Goal: Task Accomplishment & Management: Use online tool/utility

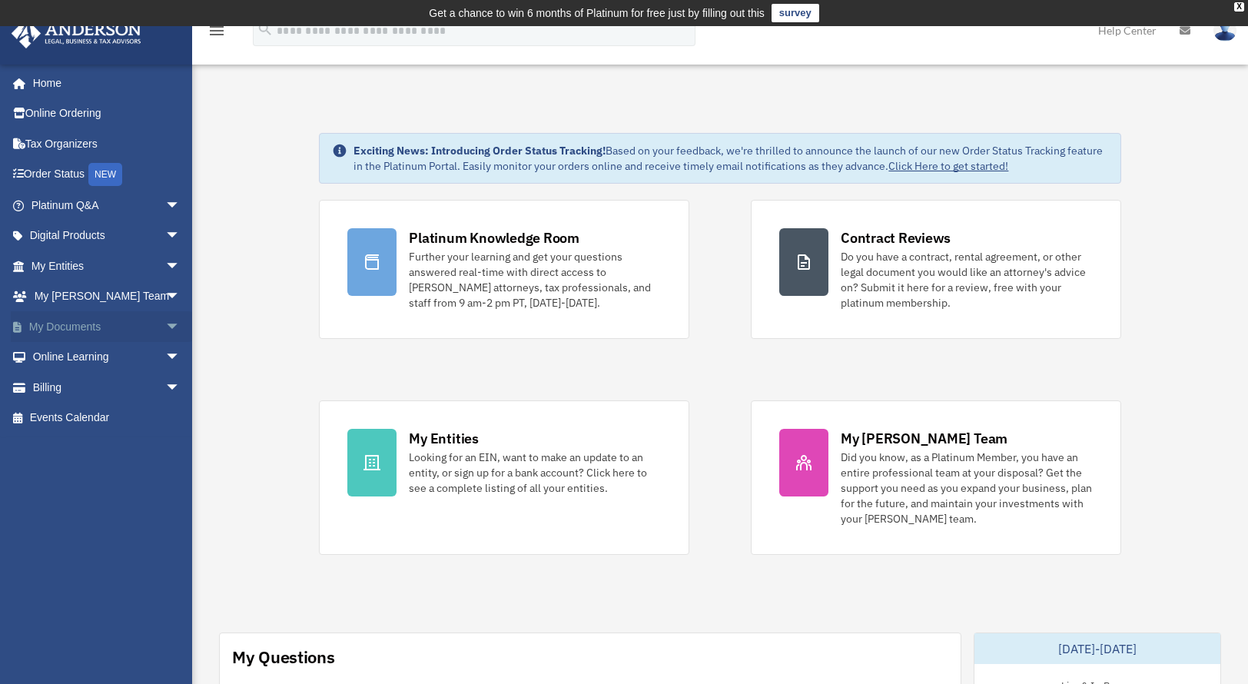
click at [165, 324] on span "arrow_drop_down" at bounding box center [180, 326] width 31 height 31
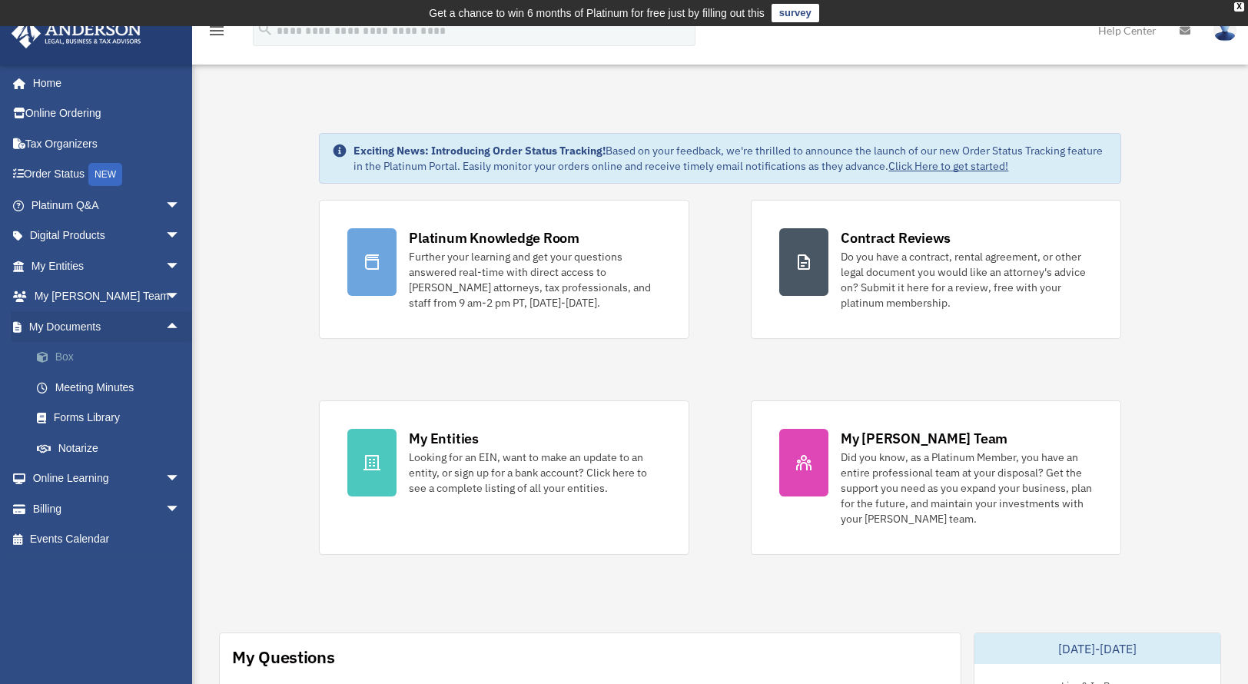
click at [67, 353] on link "Box" at bounding box center [113, 357] width 182 height 31
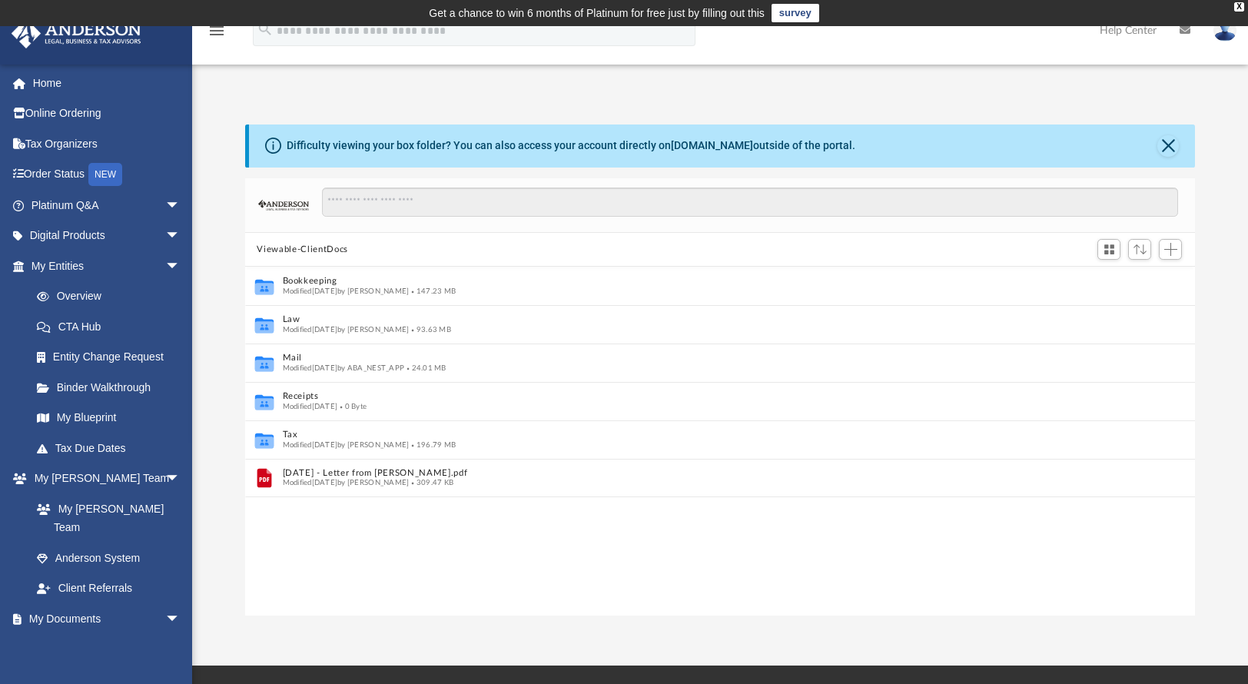
scroll to position [12, 12]
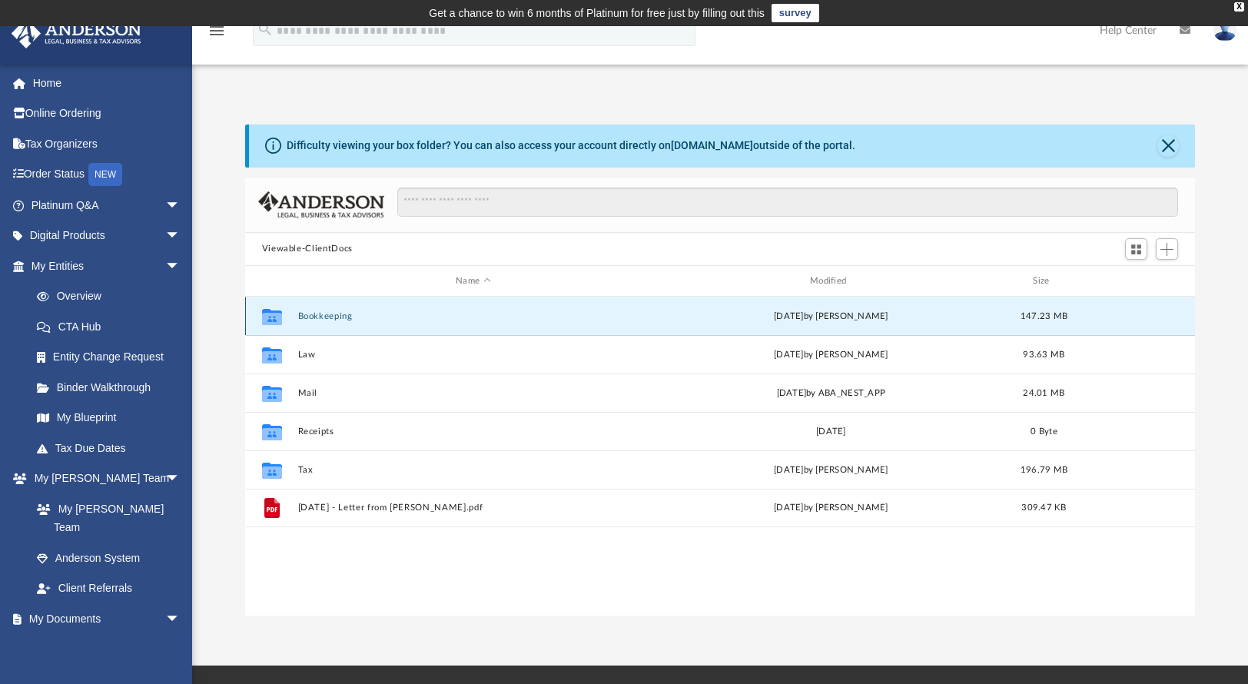
click at [340, 315] on button "Bookkeeping" at bounding box center [472, 316] width 351 height 10
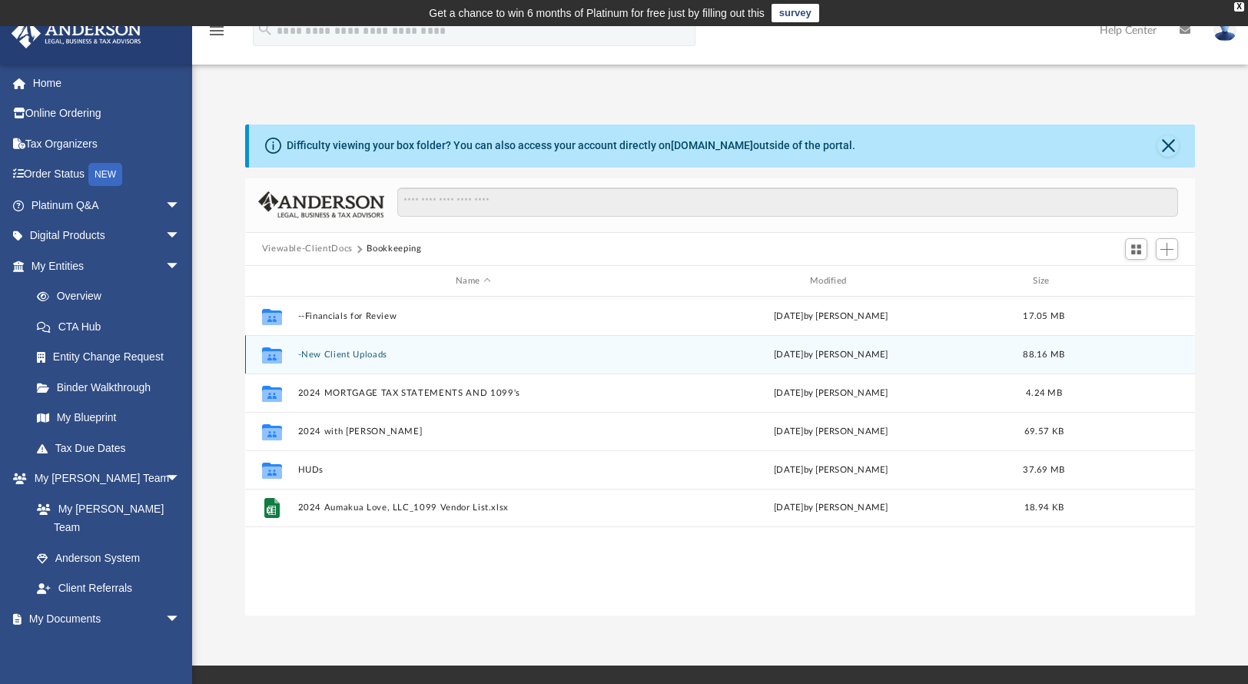
click at [369, 356] on button "-New Client Uploads" at bounding box center [472, 355] width 351 height 10
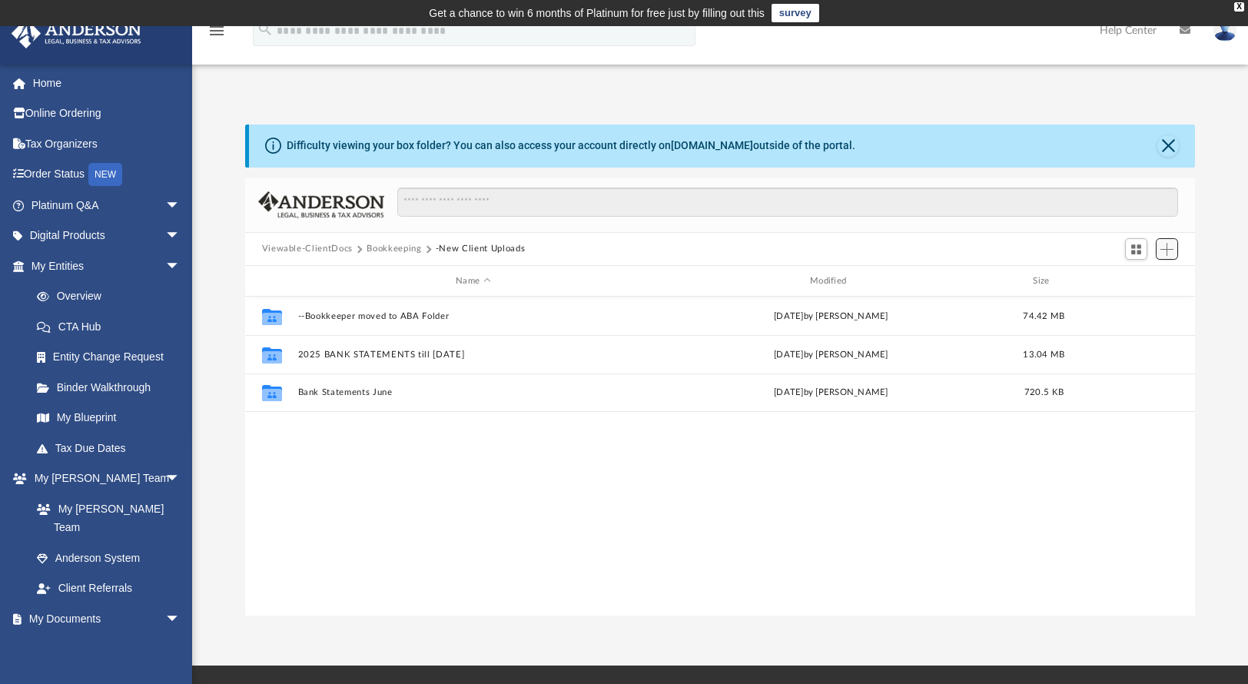
click at [1165, 247] on span "Add" at bounding box center [1166, 249] width 13 height 13
click at [1144, 277] on li "Upload" at bounding box center [1144, 280] width 49 height 16
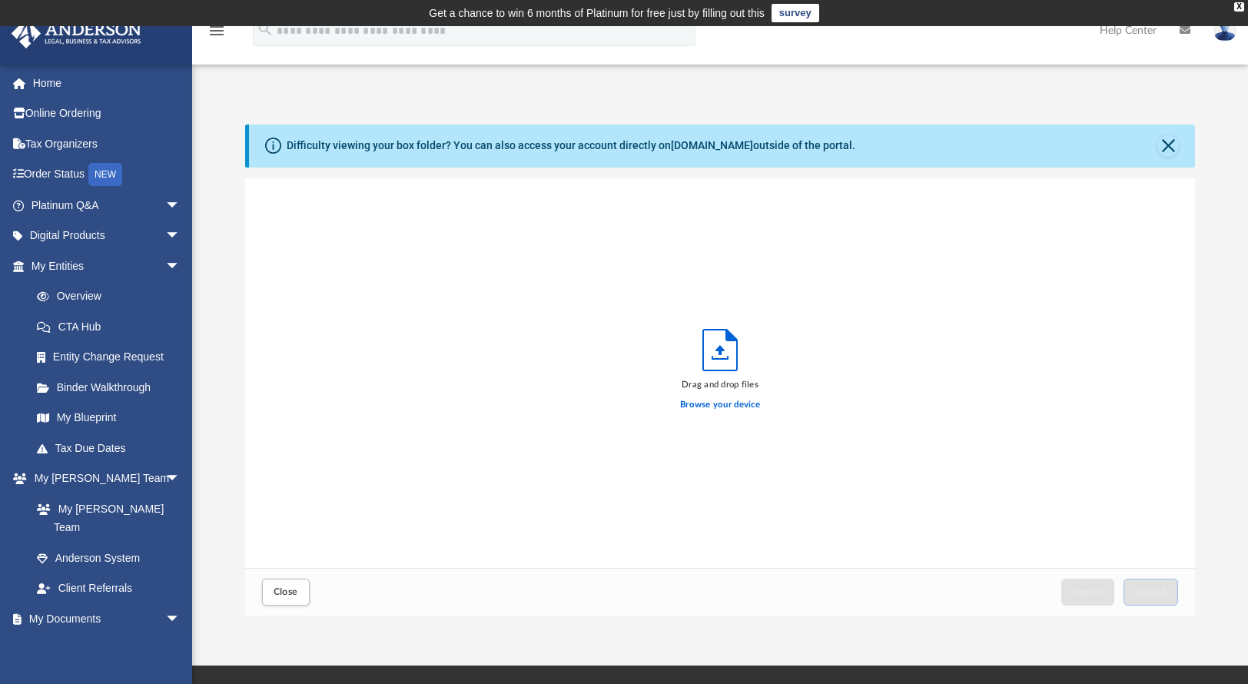
scroll to position [378, 938]
click at [737, 403] on label "Browse your device" at bounding box center [720, 405] width 80 height 14
click at [0, 0] on input "Browse your device" at bounding box center [0, 0] width 0 height 0
click at [1173, 142] on button "Close" at bounding box center [1168, 146] width 22 height 22
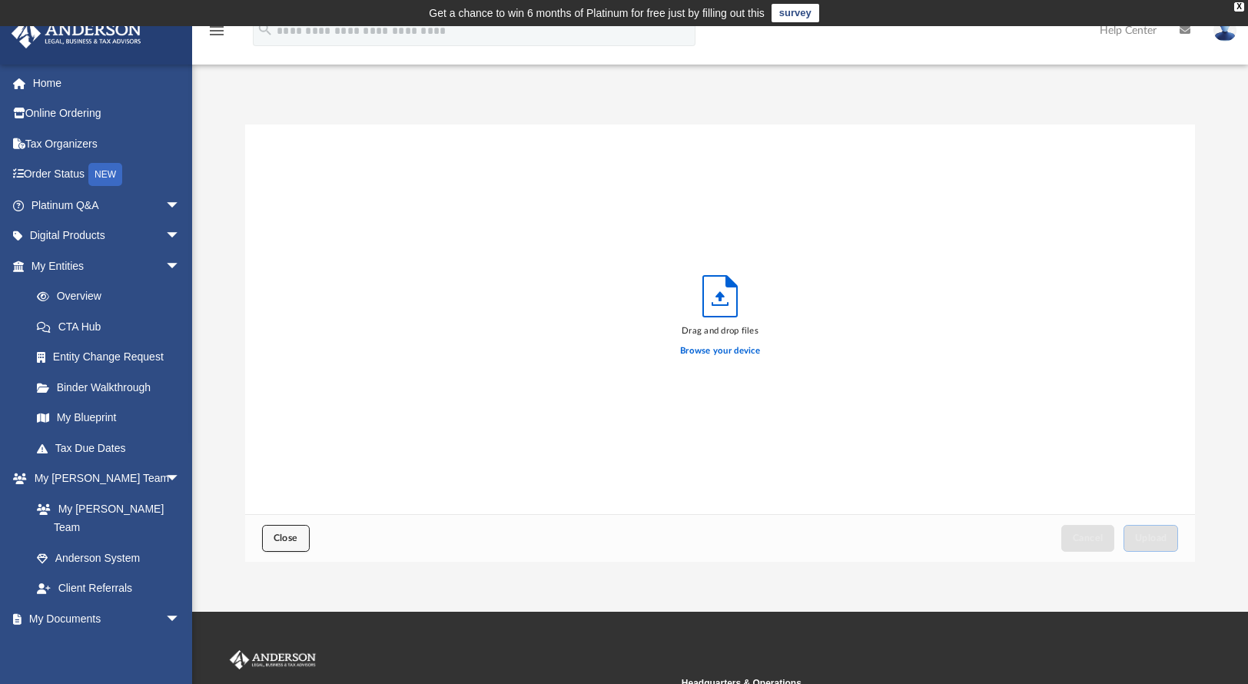
click at [287, 542] on button "Close" at bounding box center [286, 538] width 48 height 27
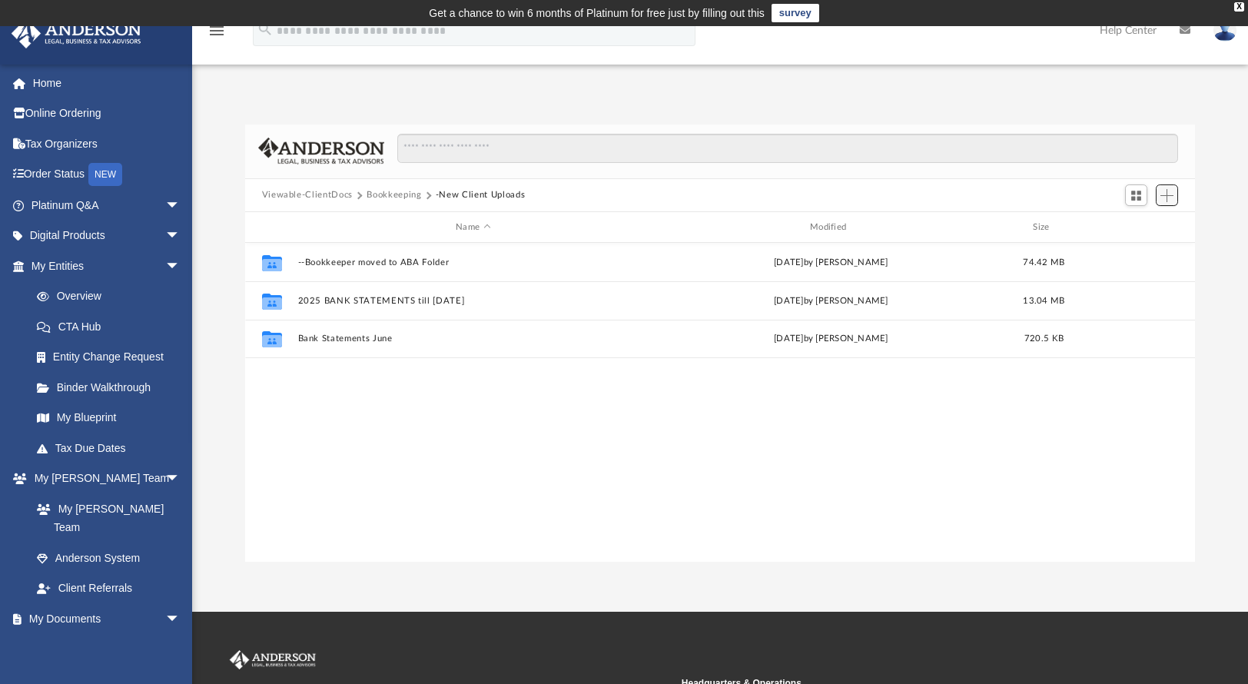
click at [1169, 194] on span "Add" at bounding box center [1166, 195] width 13 height 13
click at [1151, 249] on li "New Folder" at bounding box center [1144, 250] width 49 height 16
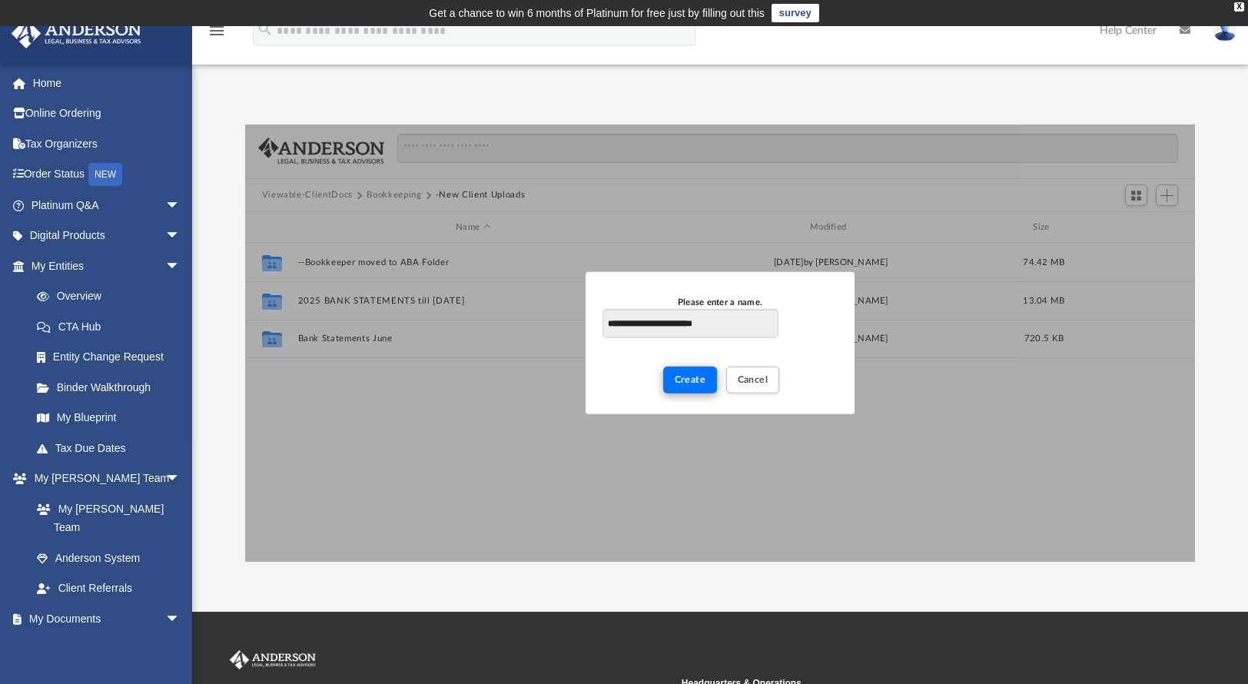
type input "**********"
click at [689, 376] on span "Create" at bounding box center [690, 379] width 31 height 9
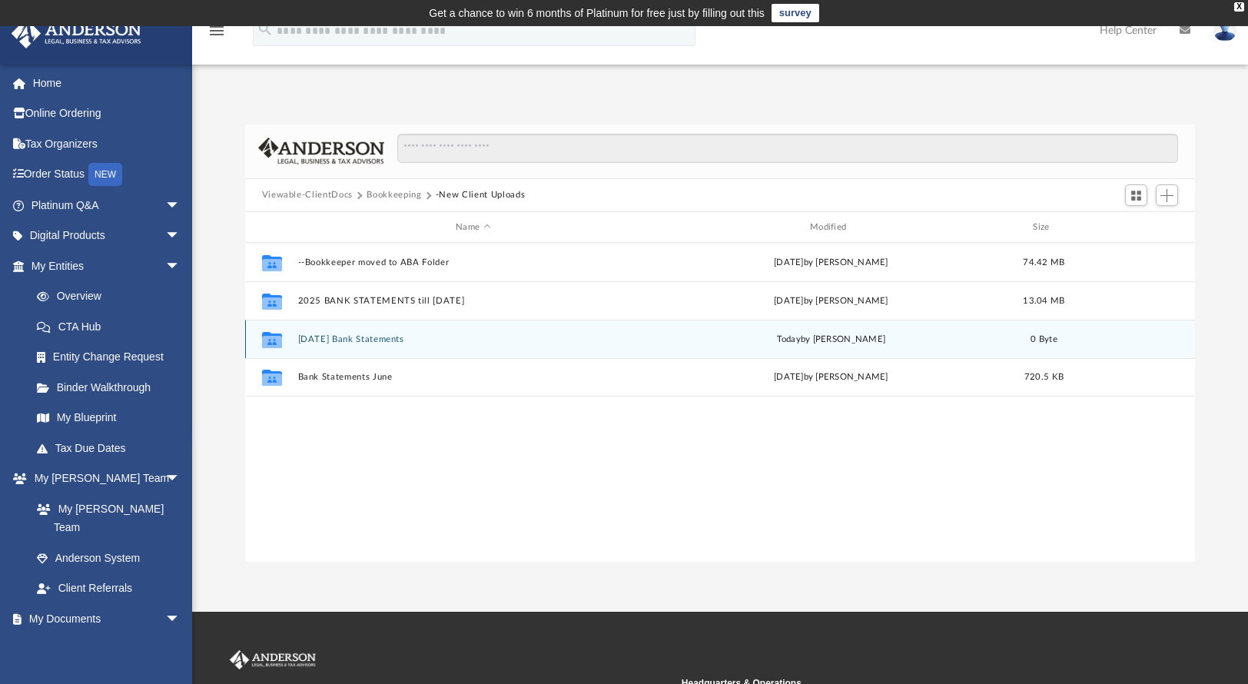
click at [413, 345] on div "Collaborated Folder August 2025 Bank Statements today by Adam Farrell 0 Byte" at bounding box center [720, 339] width 950 height 38
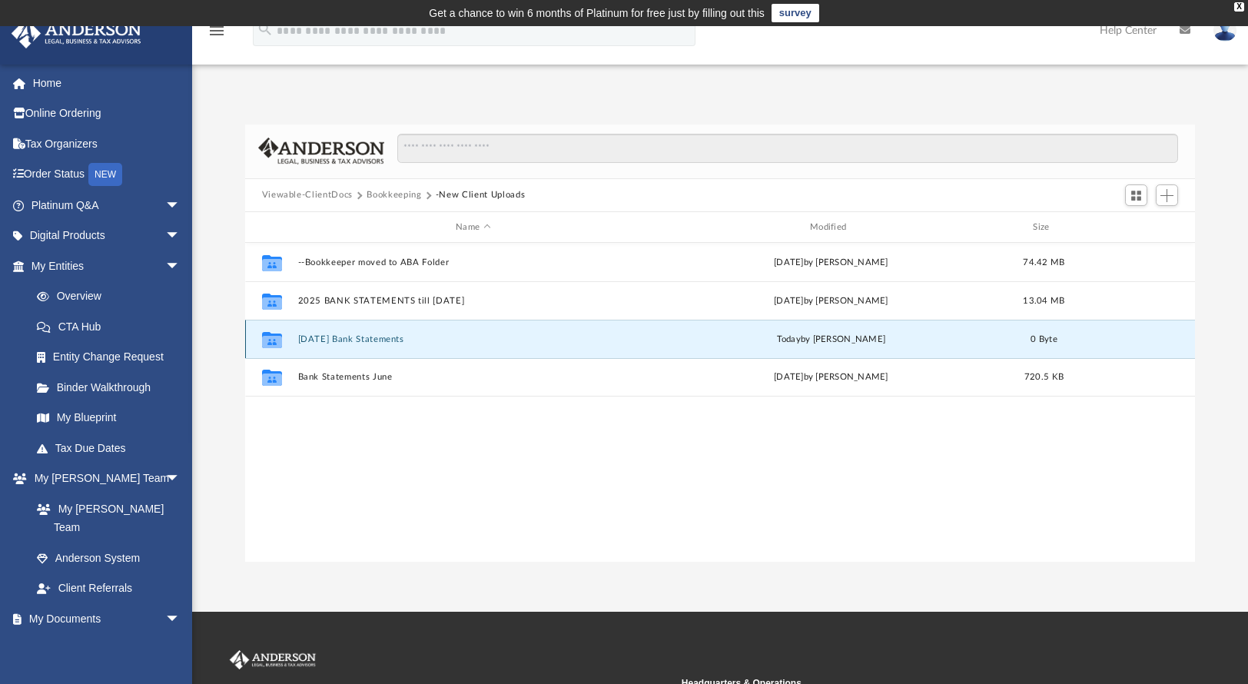
click at [413, 345] on div "Collaborated Folder August 2025 Bank Statements today by Adam Farrell 0 Byte" at bounding box center [720, 339] width 950 height 38
click at [417, 337] on button "August 2025 Bank Statements" at bounding box center [472, 339] width 351 height 10
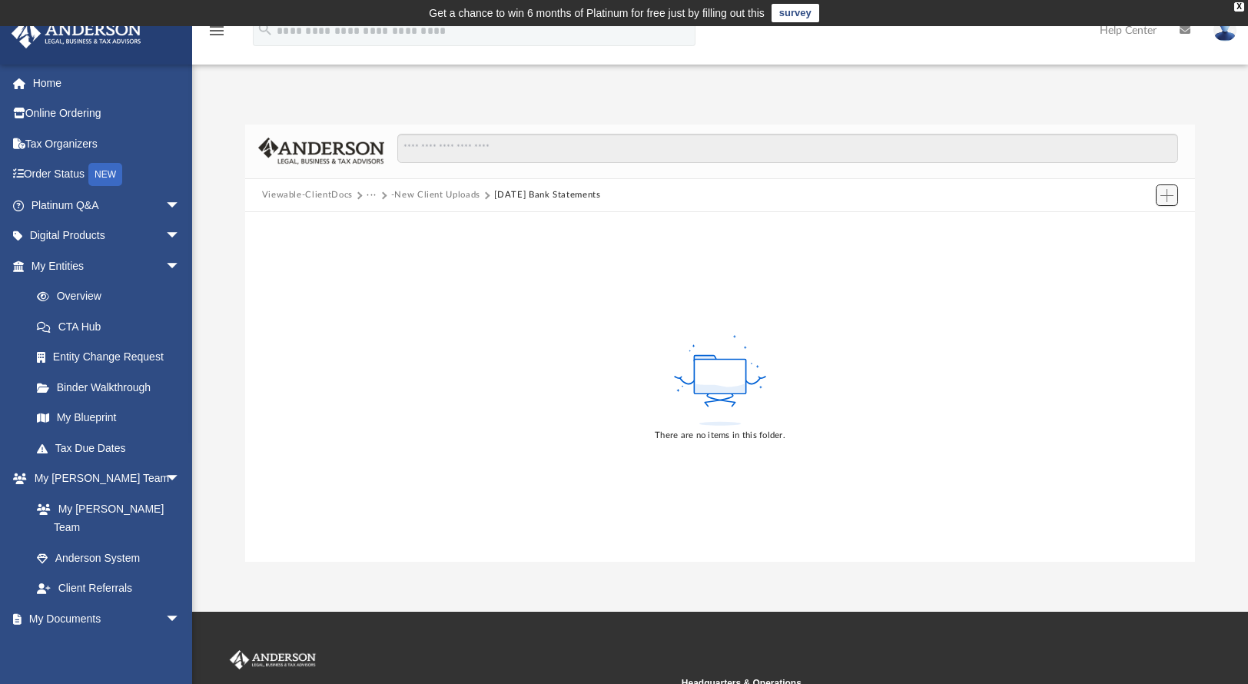
click at [1172, 185] on button "Add" at bounding box center [1167, 195] width 23 height 22
click at [1142, 227] on li "Upload" at bounding box center [1144, 226] width 49 height 16
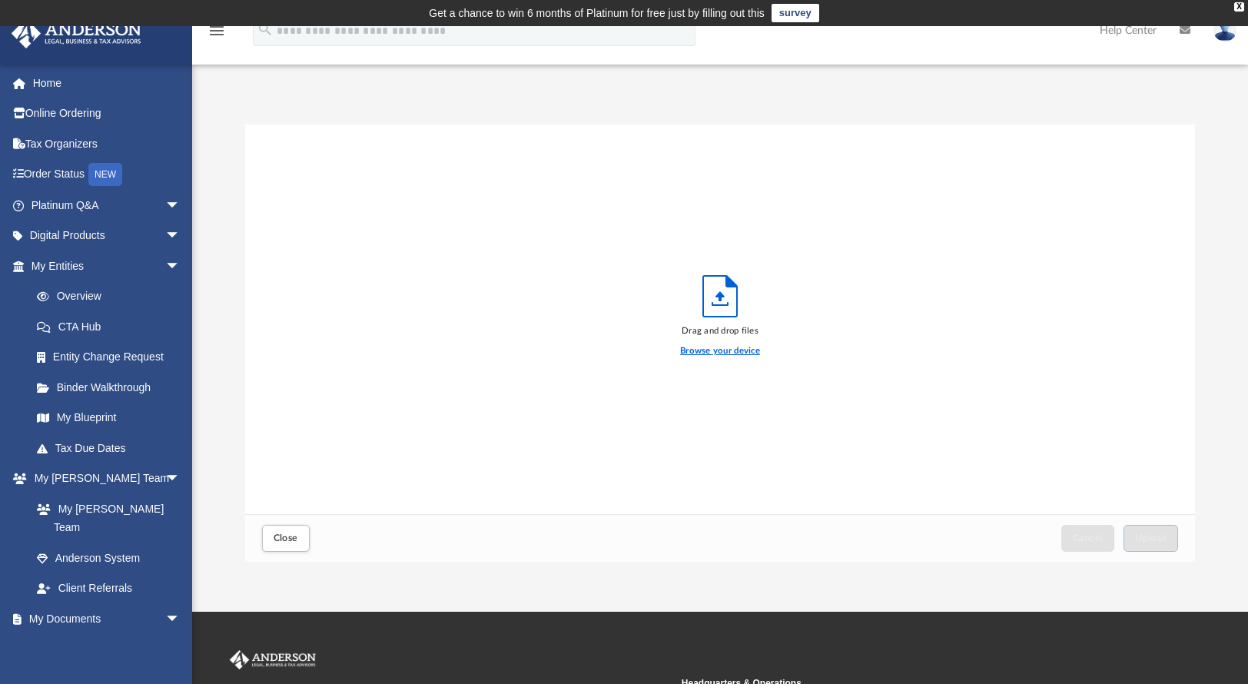
click at [744, 350] on label "Browse your device" at bounding box center [720, 351] width 80 height 14
click at [0, 0] on input "Browse your device" at bounding box center [0, 0] width 0 height 0
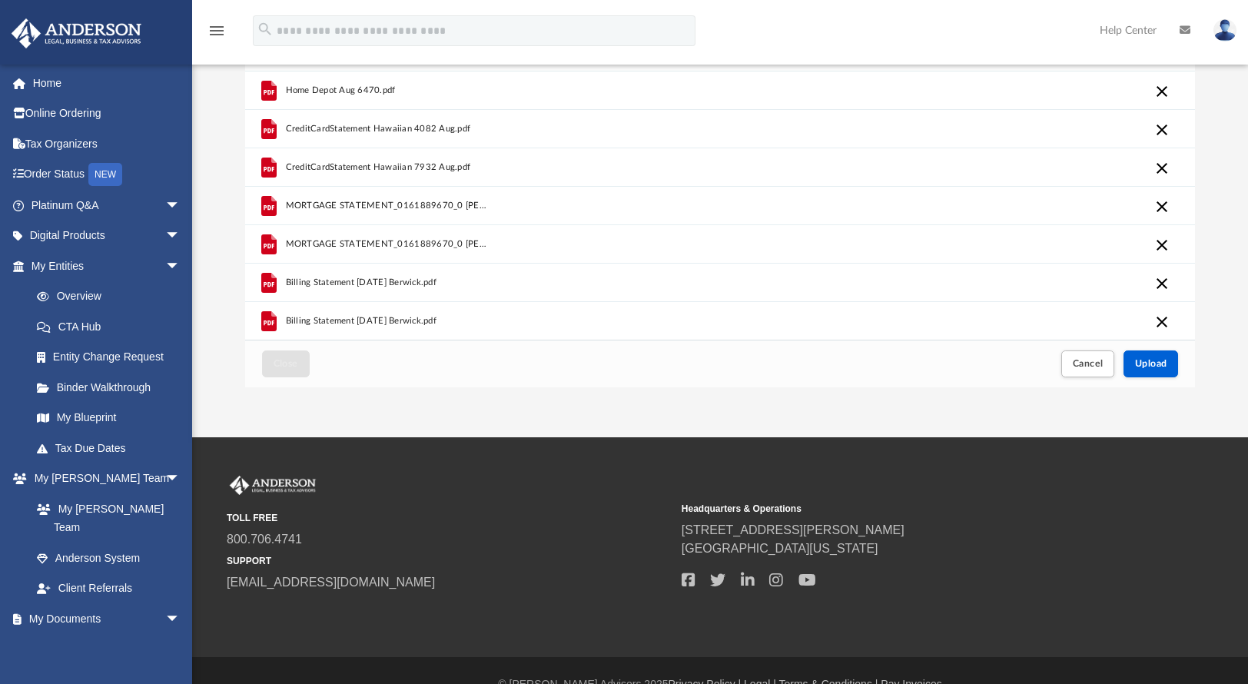
scroll to position [175, 0]
click at [1141, 360] on span "Upload" at bounding box center [1151, 362] width 32 height 9
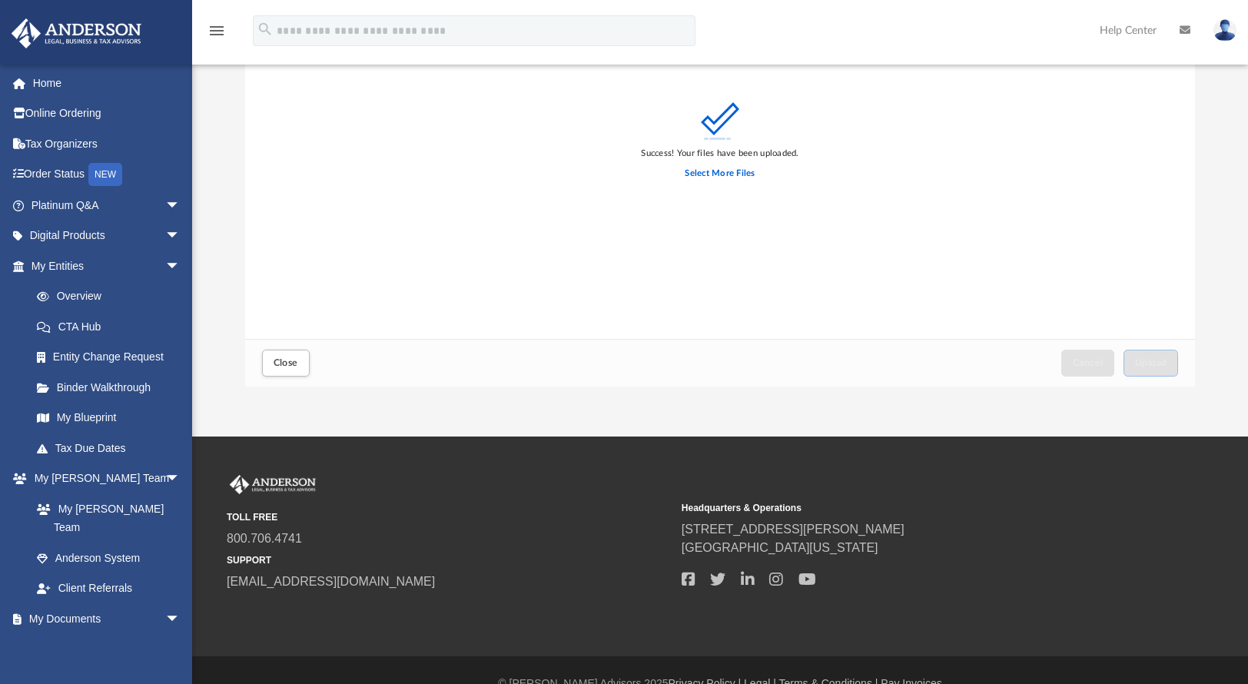
scroll to position [0, 0]
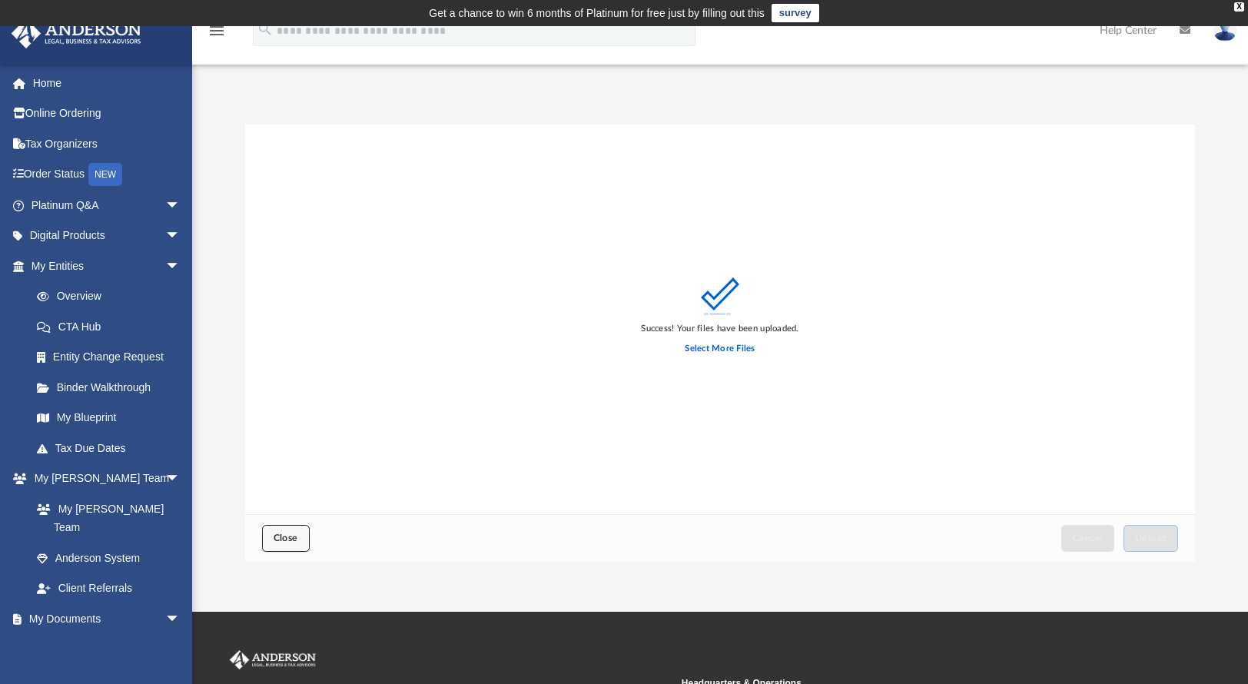
click at [289, 539] on span "Close" at bounding box center [286, 537] width 25 height 9
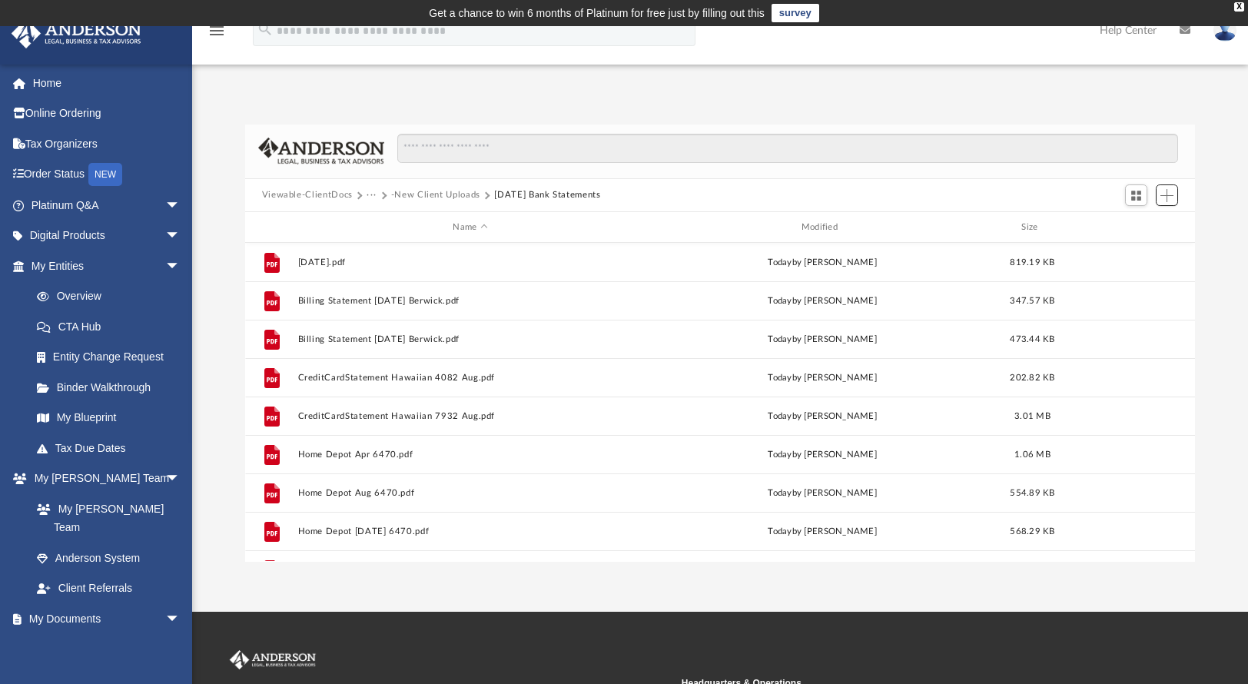
scroll to position [337, 938]
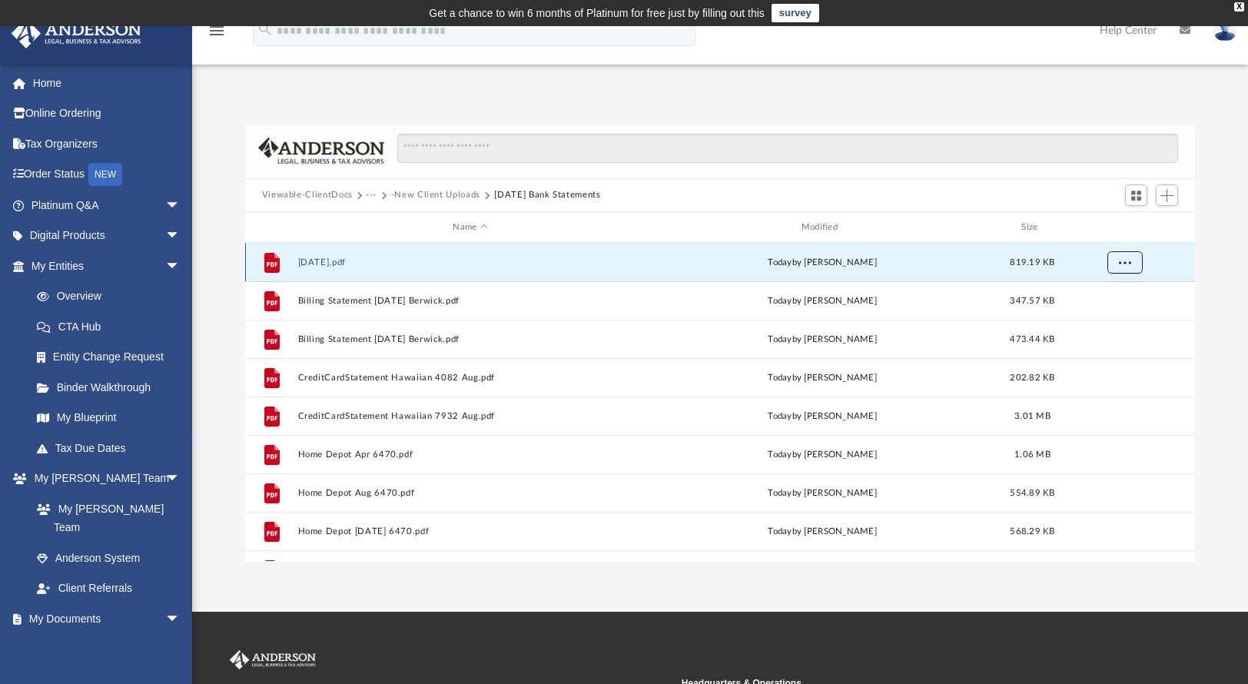
click at [1128, 265] on span "More options" at bounding box center [1124, 262] width 12 height 8
click at [1171, 191] on span "Add" at bounding box center [1166, 195] width 13 height 13
click at [1146, 225] on li "Upload" at bounding box center [1144, 226] width 49 height 16
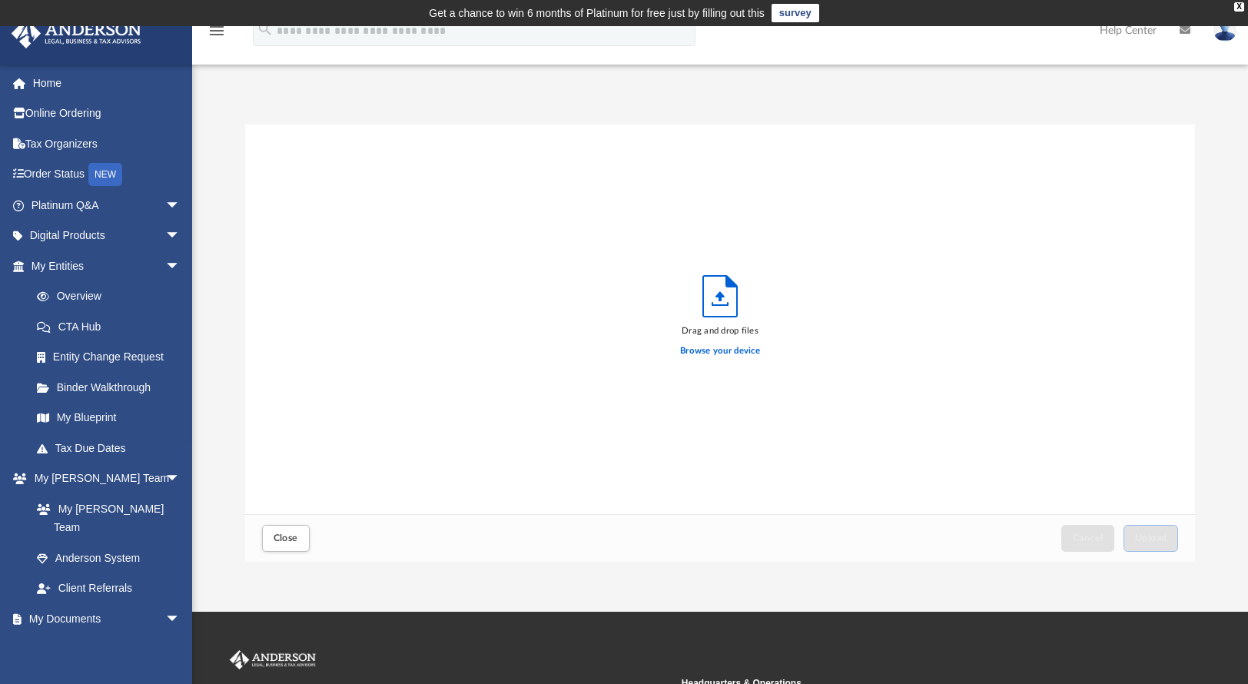
scroll to position [378, 938]
click at [728, 347] on label "Browse your device" at bounding box center [720, 351] width 80 height 14
click at [0, 0] on input "Browse your device" at bounding box center [0, 0] width 0 height 0
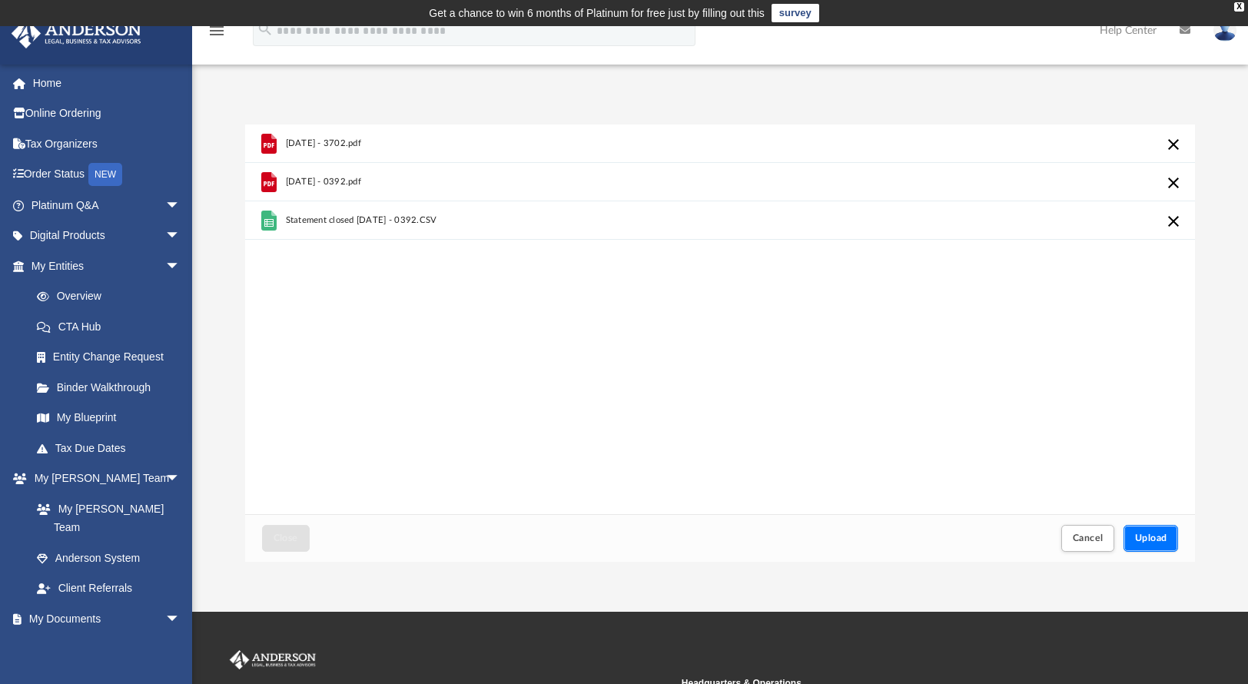
click at [1160, 535] on span "Upload" at bounding box center [1151, 537] width 32 height 9
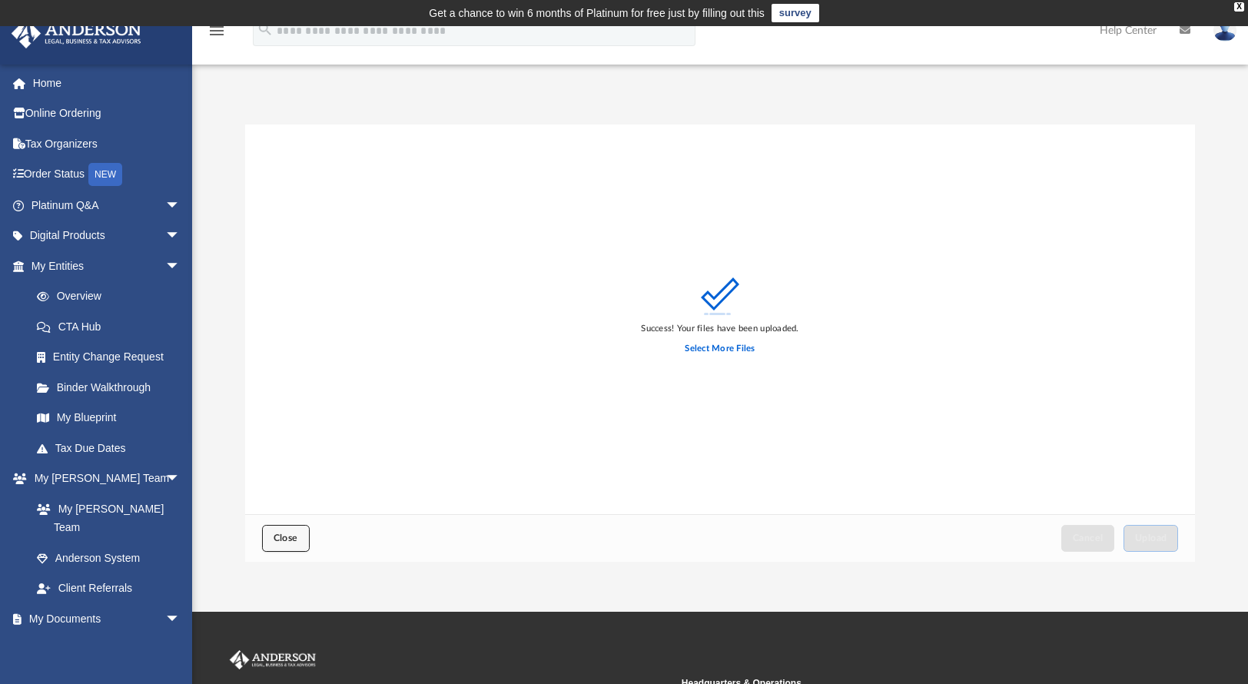
click at [280, 542] on button "Close" at bounding box center [286, 538] width 48 height 27
